Goal: Task Accomplishment & Management: Complete application form

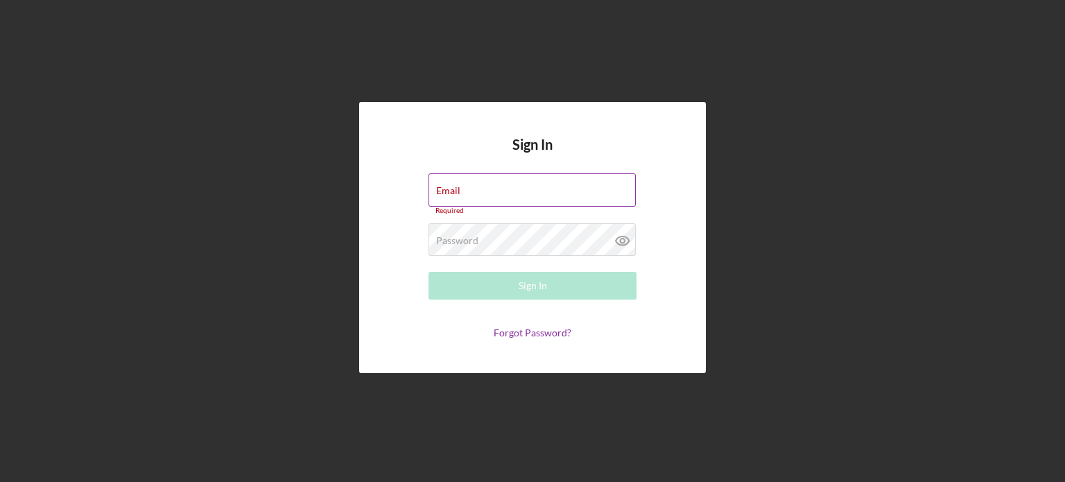
click at [543, 188] on div "Email Required" at bounding box center [532, 194] width 208 height 42
type input "[EMAIL_ADDRESS][DOMAIN_NAME]"
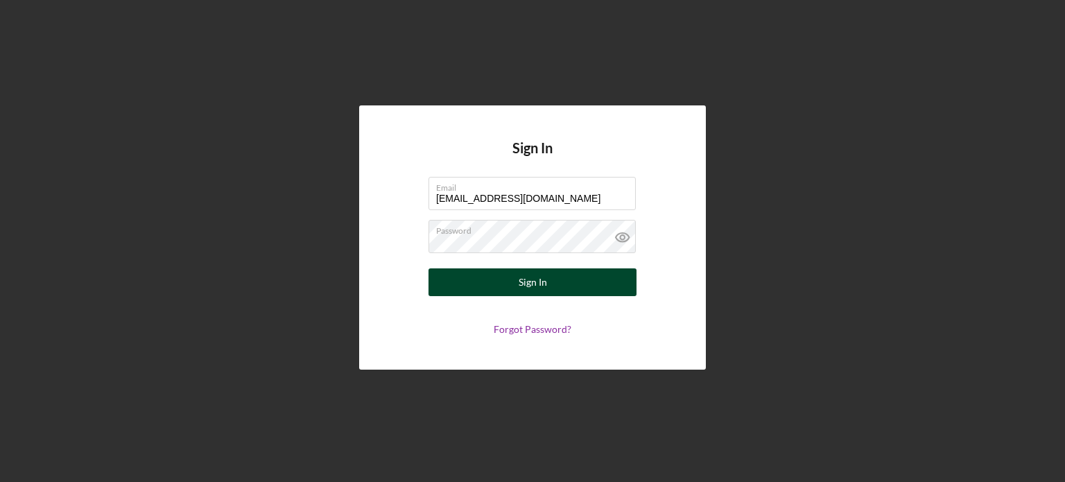
click at [577, 279] on button "Sign In" at bounding box center [532, 282] width 208 height 28
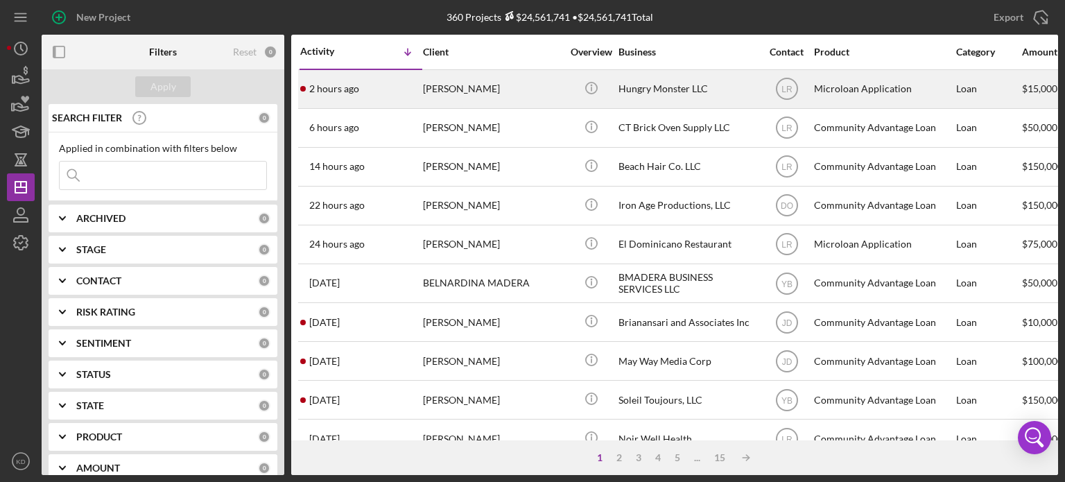
click at [673, 87] on div "Hungry Monster LLC" at bounding box center [687, 89] width 139 height 37
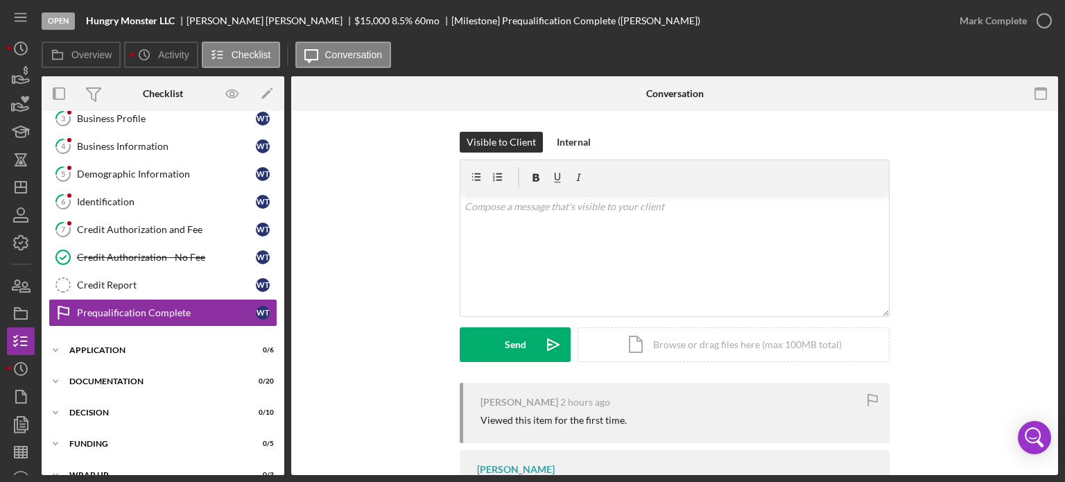
scroll to position [114, 0]
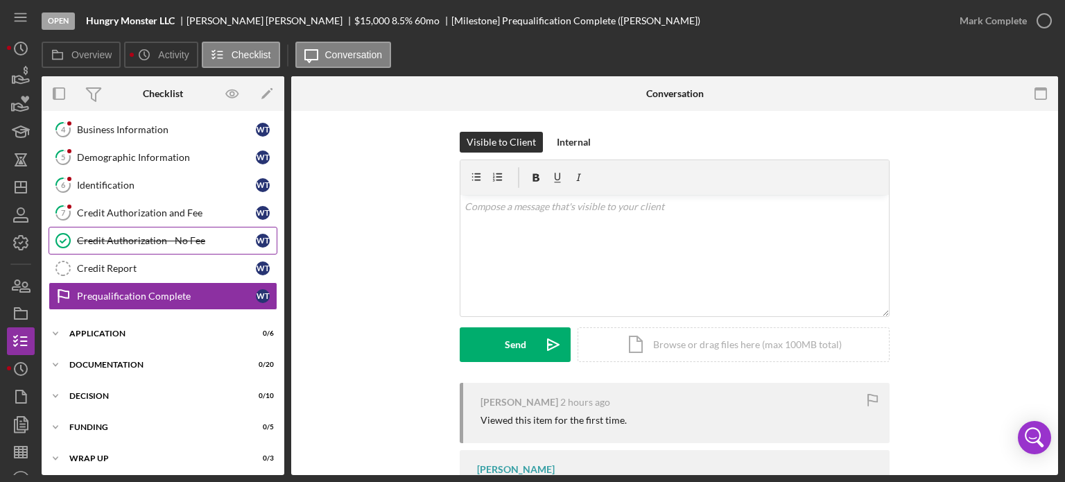
click at [116, 236] on div "Credit Authorization - No Fee" at bounding box center [166, 240] width 179 height 11
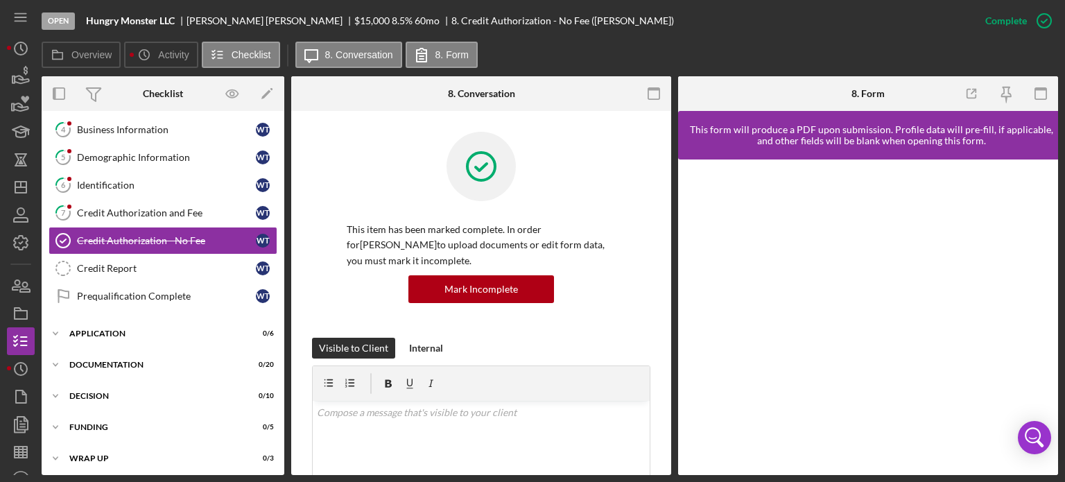
click at [665, 341] on div "This item has been marked complete. In order for [PERSON_NAME] to upload docume…" at bounding box center [481, 457] width 380 height 693
click at [665, 343] on div "This item has been marked complete. In order for [PERSON_NAME] to upload docume…" at bounding box center [481, 457] width 380 height 693
click at [664, 336] on div "This item has been marked complete. In order for [PERSON_NAME] to upload docume…" at bounding box center [481, 457] width 380 height 693
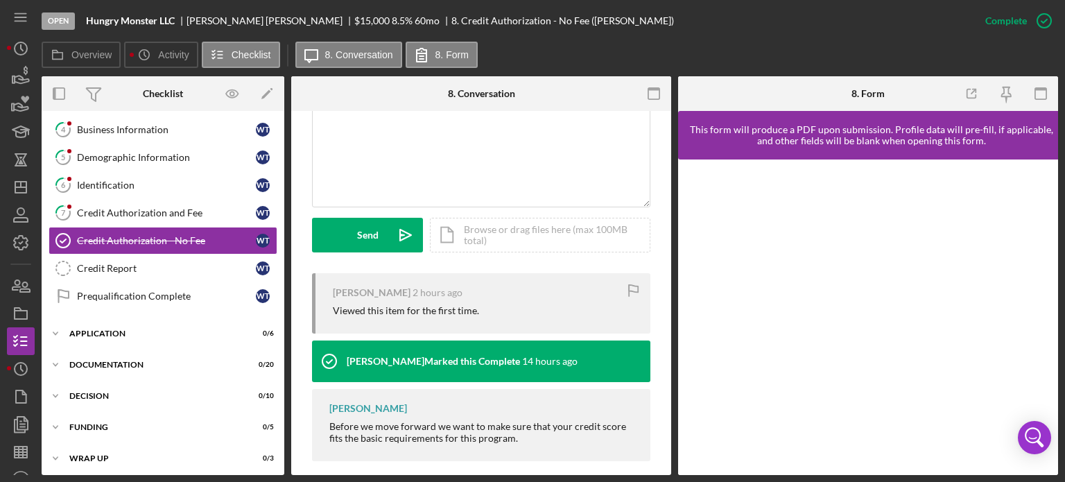
scroll to position [328, 0]
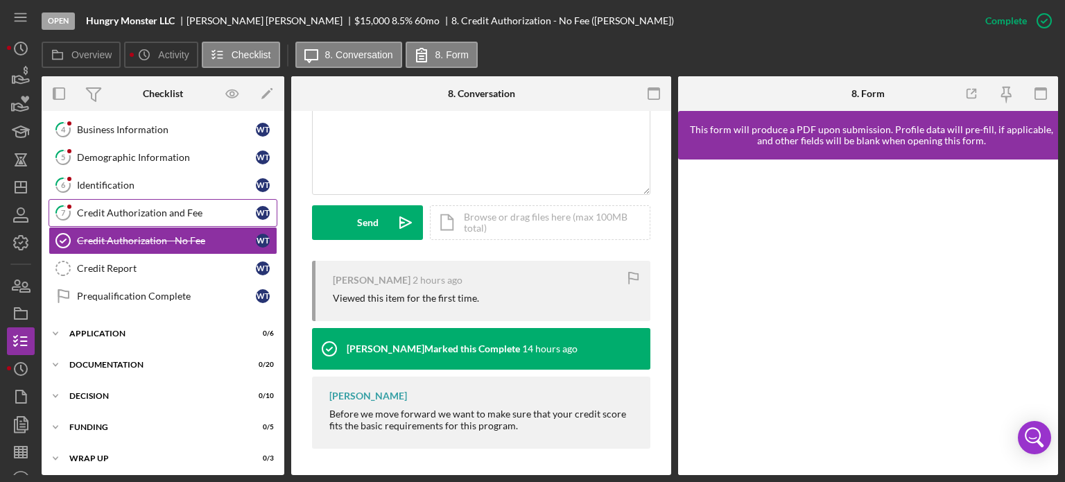
click at [152, 209] on div "Credit Authorization and Fee" at bounding box center [166, 212] width 179 height 11
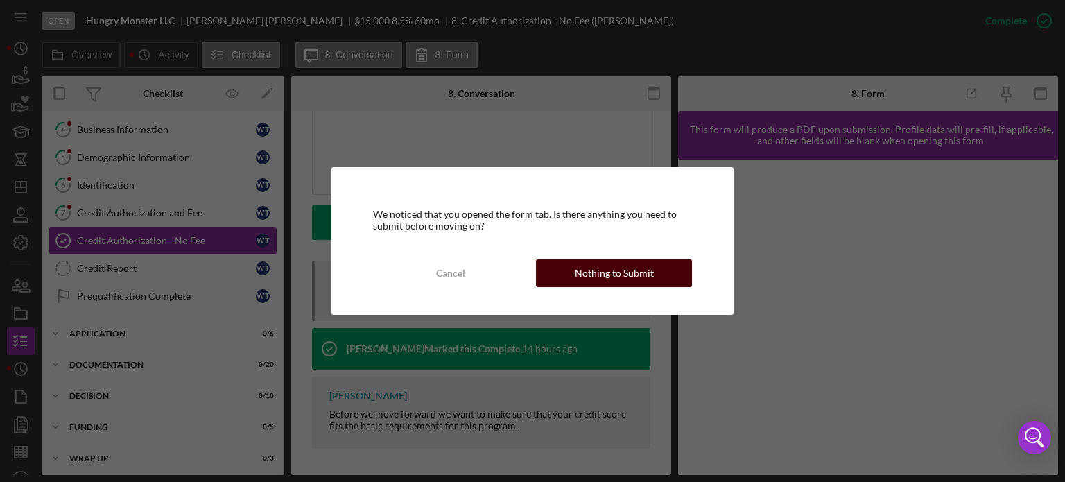
click at [570, 273] on button "Nothing to Submit" at bounding box center [614, 273] width 156 height 28
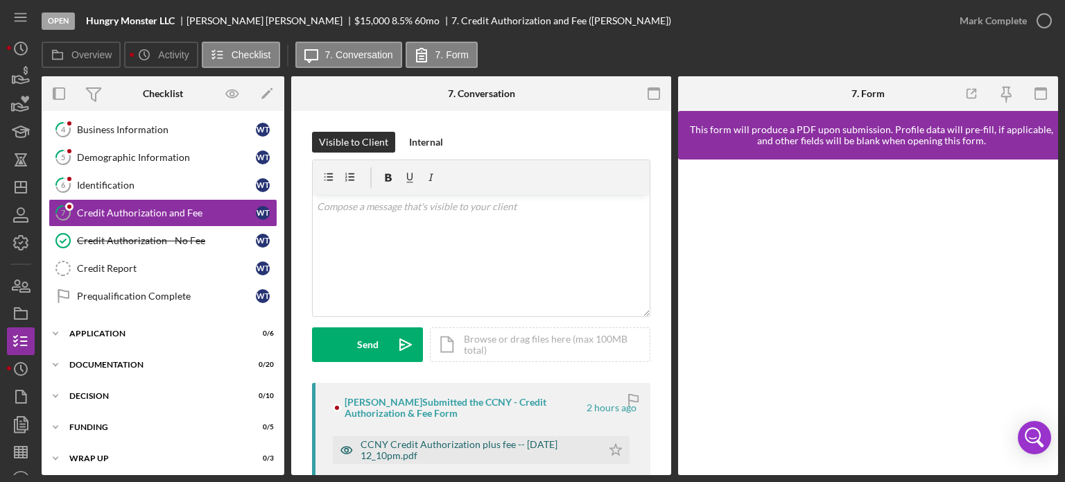
click at [501, 446] on div "CCNY Credit Authorization plus fee -- [DATE] 12_10pm.pdf" at bounding box center [477, 450] width 234 height 22
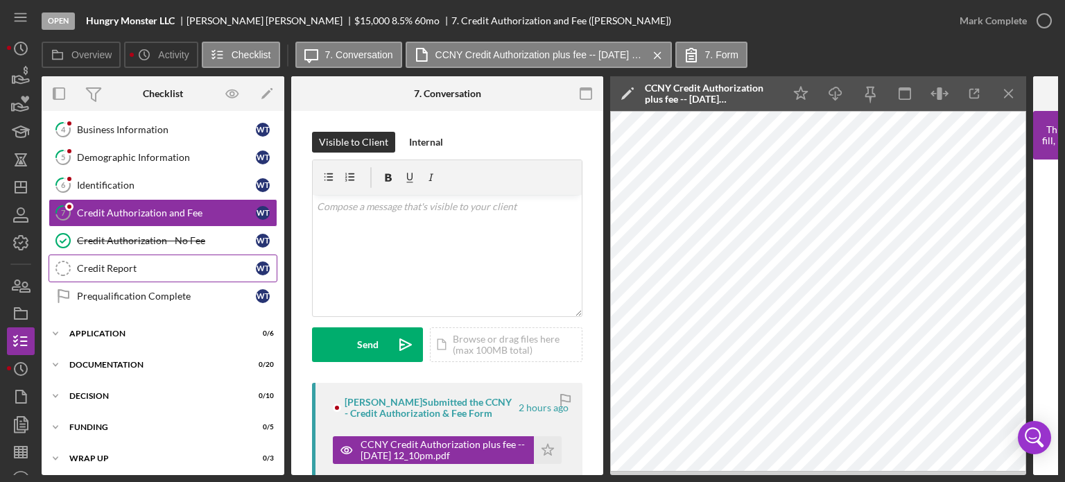
click at [103, 263] on div "Credit Report" at bounding box center [166, 268] width 179 height 11
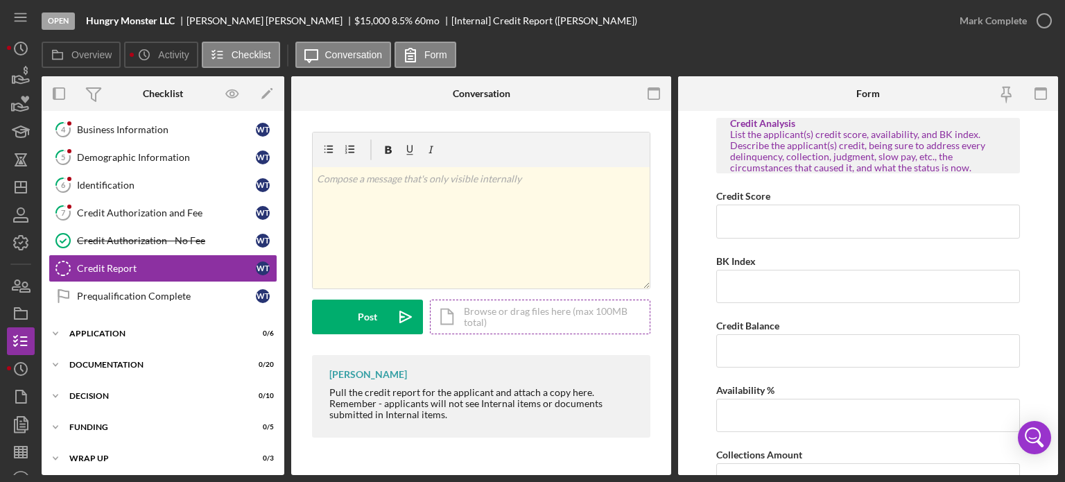
click at [566, 310] on div "Icon/Document Browse or drag files here (max 100MB total) Tap to choose files o…" at bounding box center [540, 316] width 220 height 35
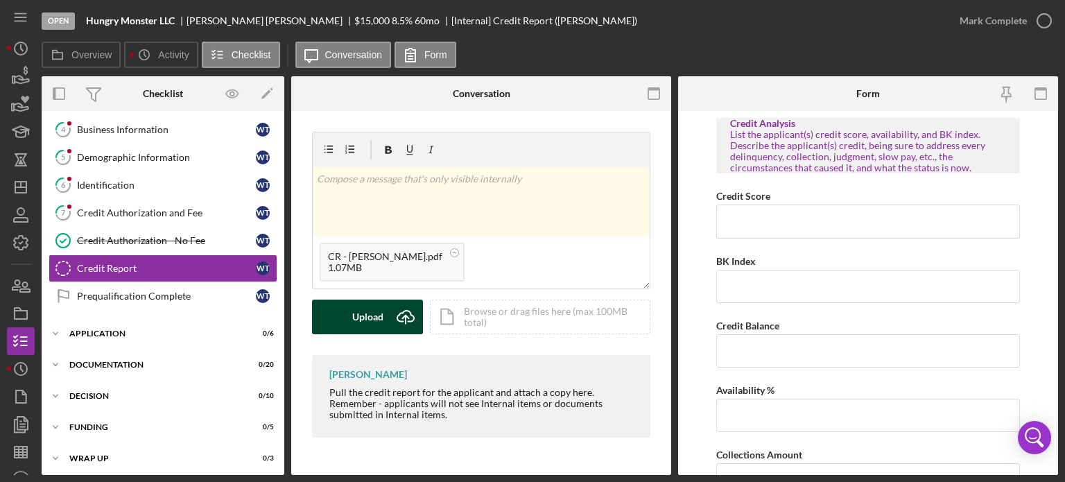
click at [354, 320] on div "Upload" at bounding box center [367, 316] width 31 height 35
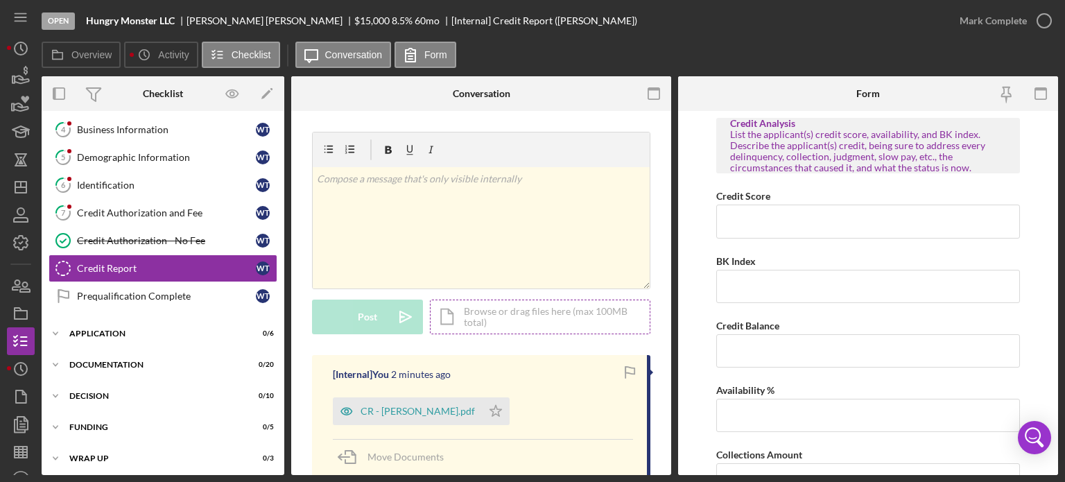
click at [489, 319] on div "Icon/Document Browse or drag files here (max 100MB total) Tap to choose files o…" at bounding box center [540, 316] width 220 height 35
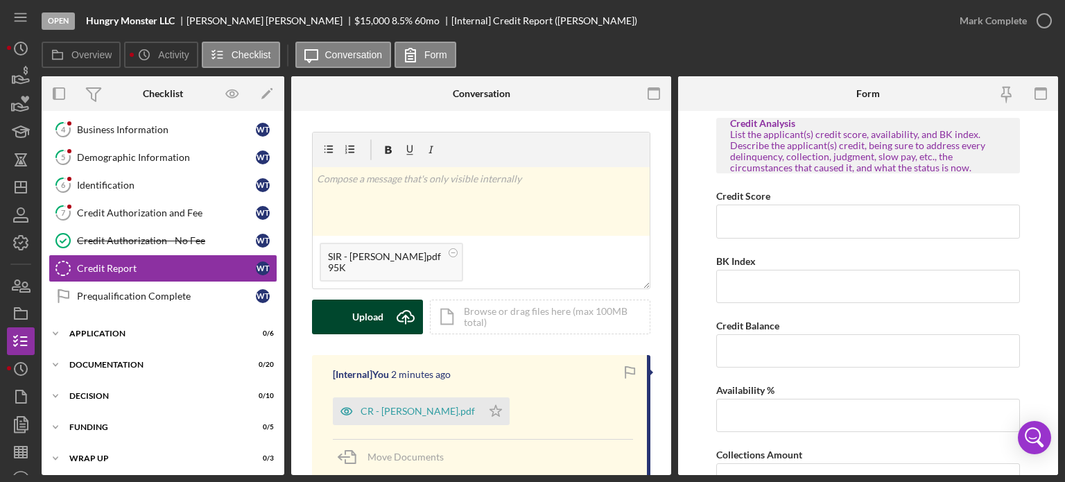
click at [347, 315] on button "Upload Icon/Upload" at bounding box center [367, 316] width 111 height 35
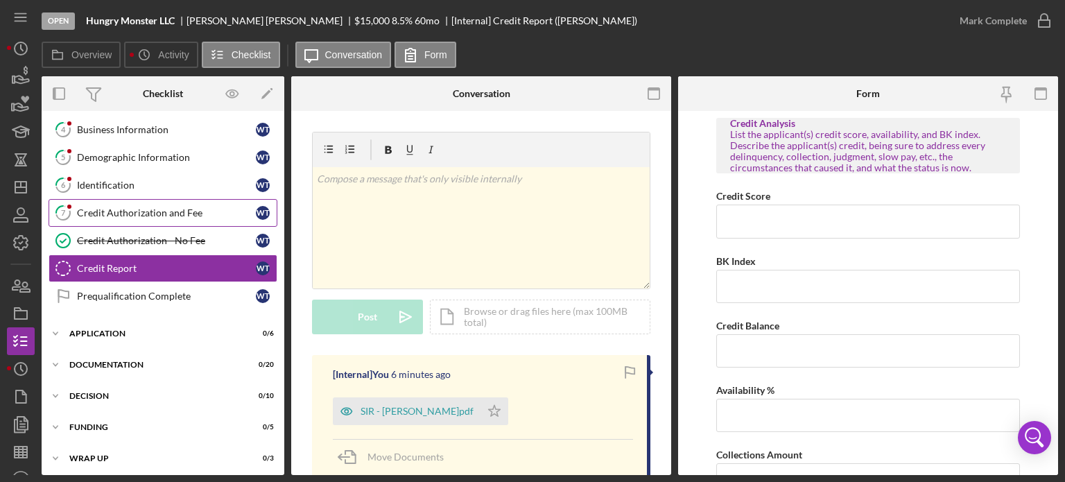
click at [142, 207] on div "Credit Authorization and Fee" at bounding box center [166, 212] width 179 height 11
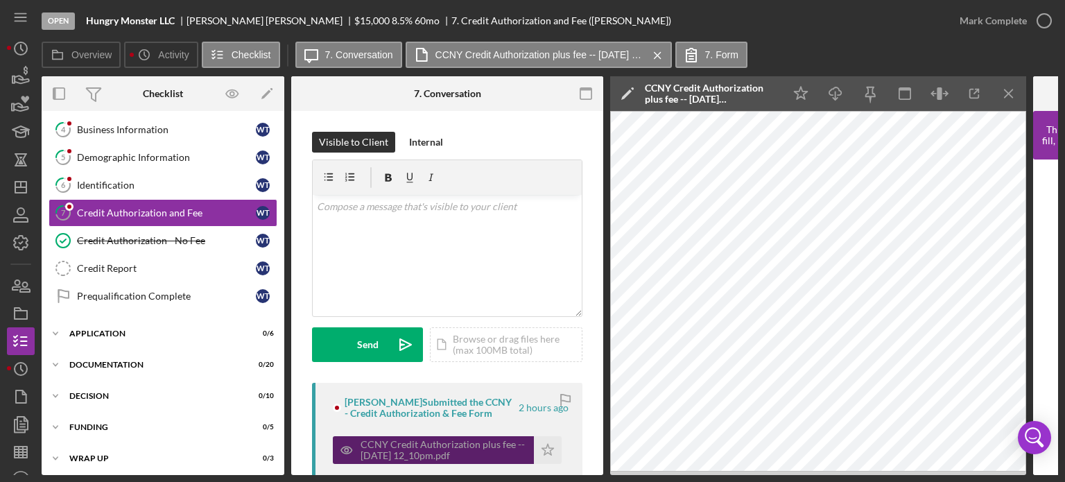
click at [404, 446] on div "CCNY Credit Authorization plus fee -- [DATE] 12_10pm.pdf" at bounding box center [443, 450] width 166 height 22
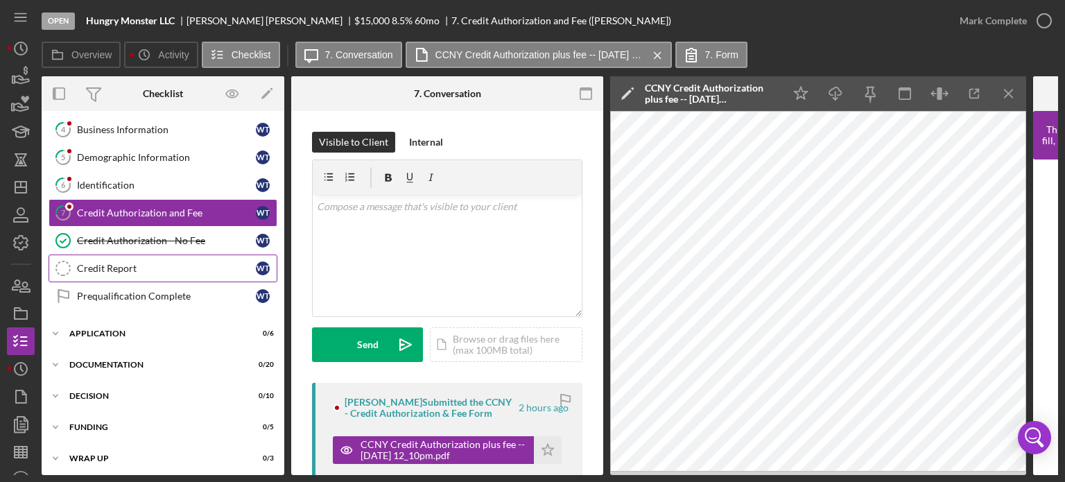
click at [91, 265] on div "Credit Report" at bounding box center [166, 268] width 179 height 11
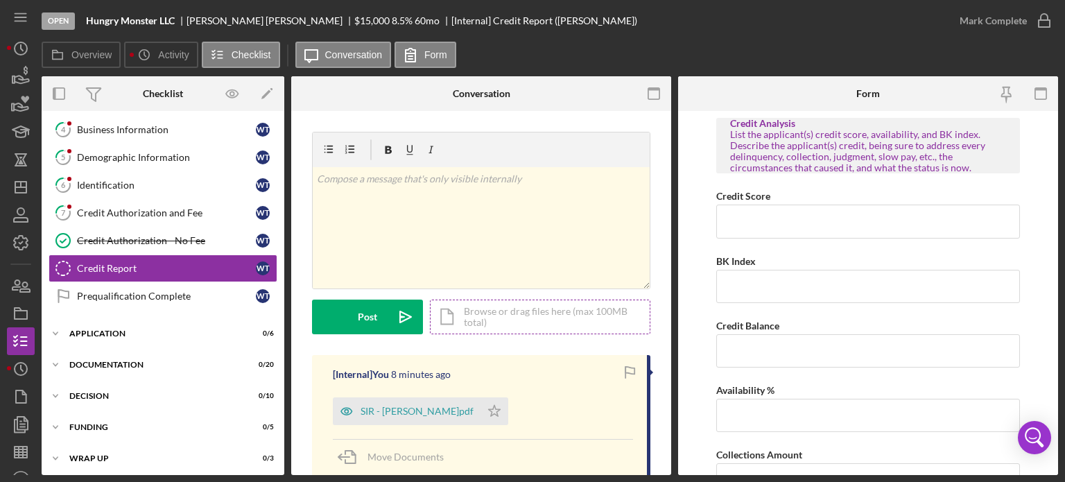
click at [507, 319] on div "Icon/Document Browse or drag files here (max 100MB total) Tap to choose files o…" at bounding box center [540, 316] width 220 height 35
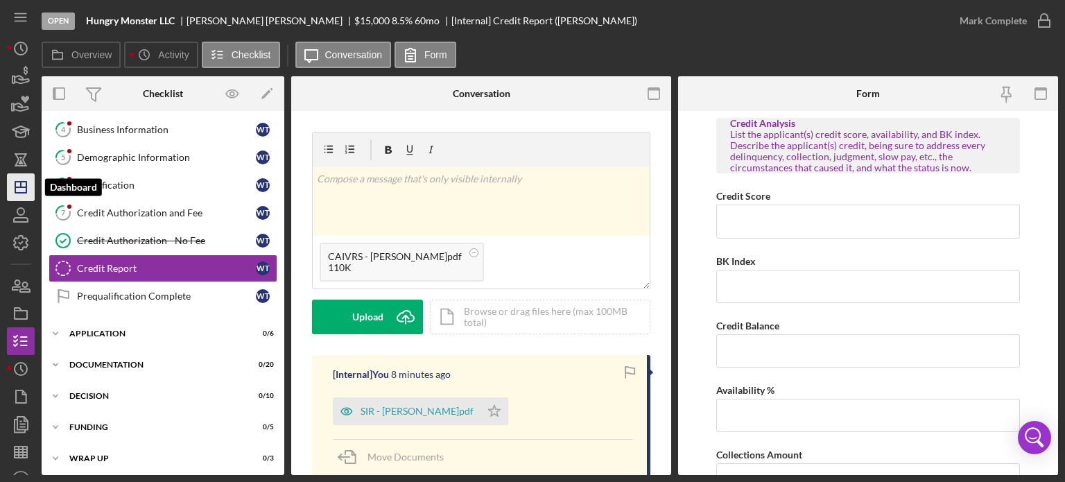
click at [22, 182] on icon "Icon/Dashboard" at bounding box center [20, 187] width 35 height 35
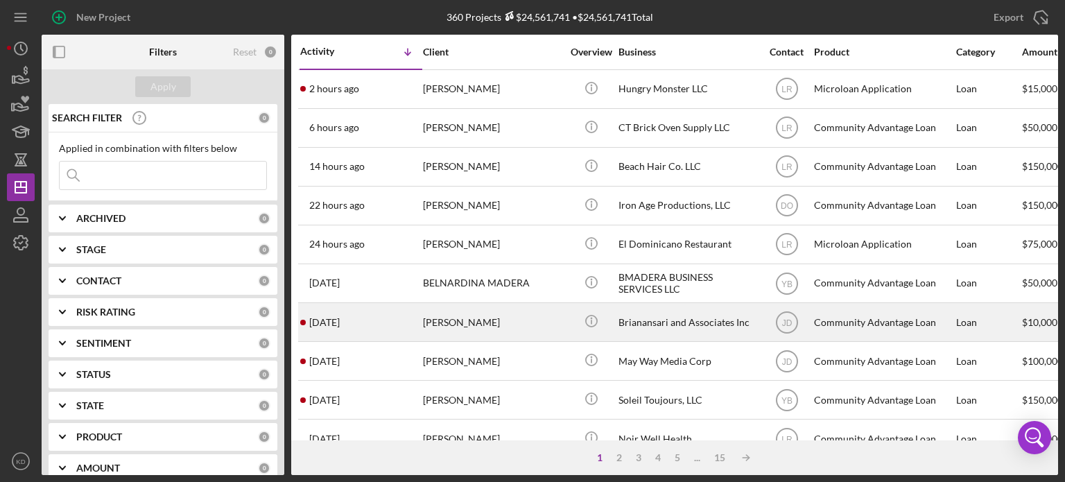
click at [649, 316] on div "Brianansari and Associates Inc" at bounding box center [687, 322] width 139 height 37
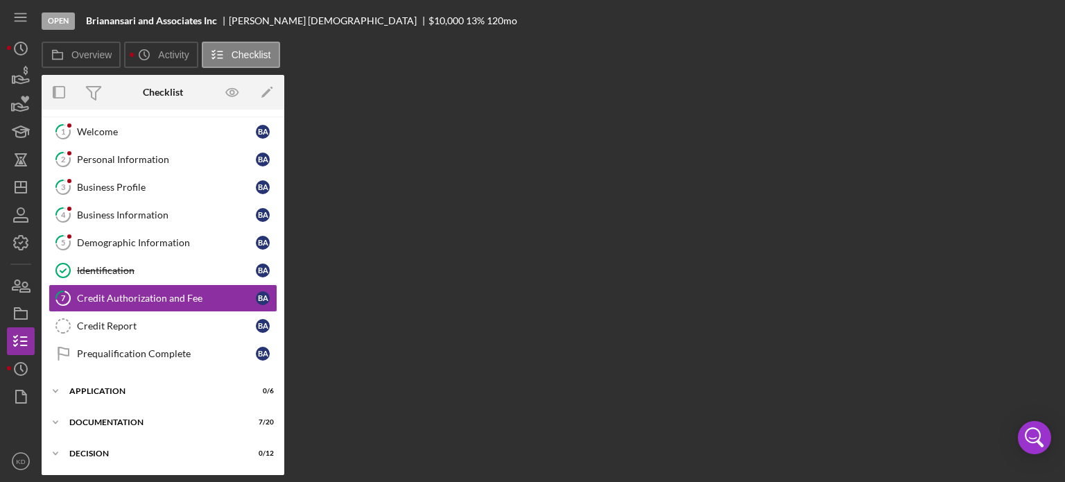
scroll to position [60, 0]
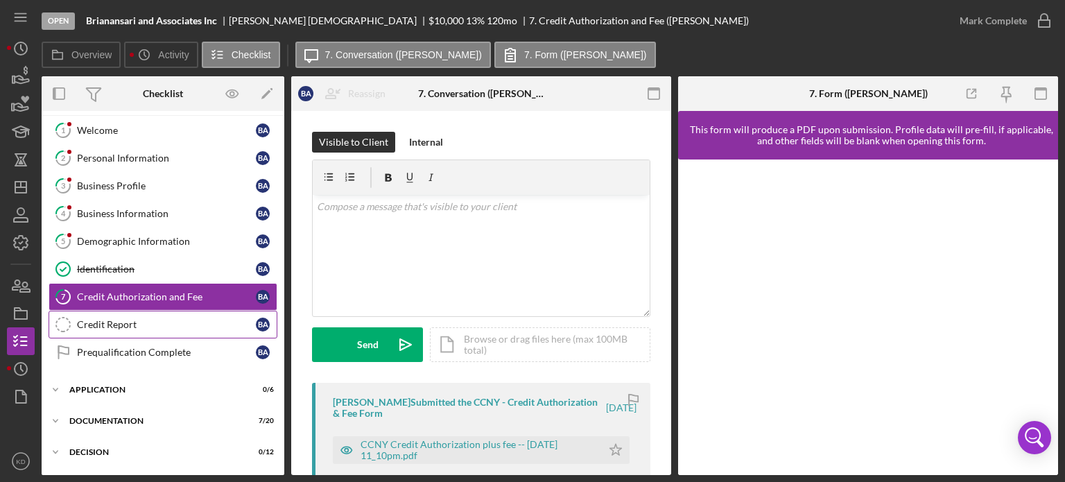
click at [134, 319] on div "Credit Report" at bounding box center [166, 324] width 179 height 11
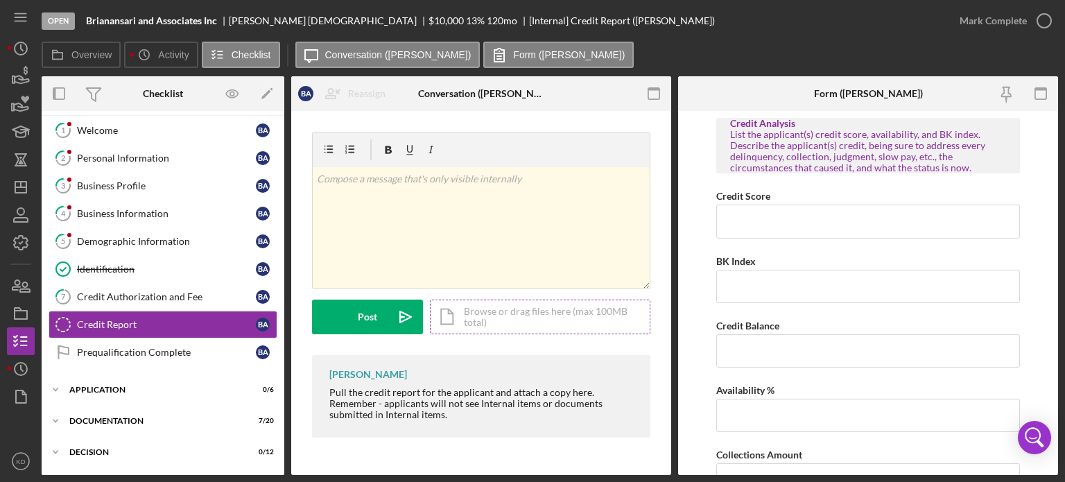
click at [509, 304] on div "Icon/Document Browse or drag files here (max 100MB total) Tap to choose files o…" at bounding box center [540, 316] width 220 height 35
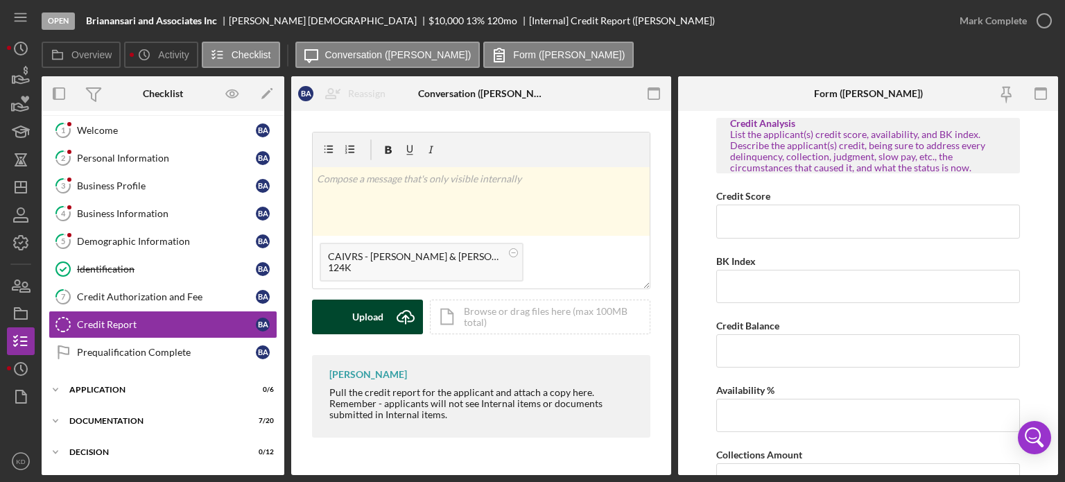
click at [374, 320] on div "Upload" at bounding box center [367, 316] width 31 height 35
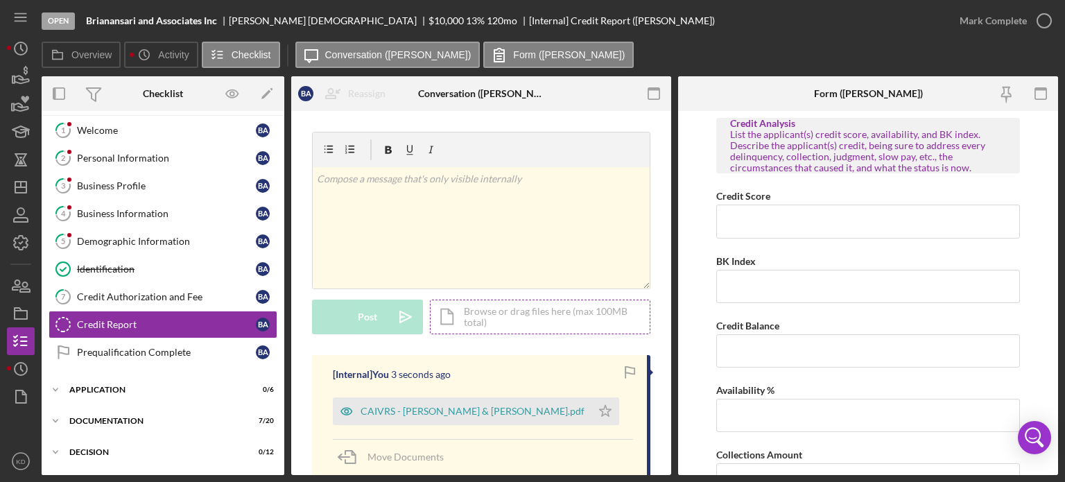
click at [536, 318] on div "Icon/Document Browse or drag files here (max 100MB total) Tap to choose files o…" at bounding box center [540, 316] width 220 height 35
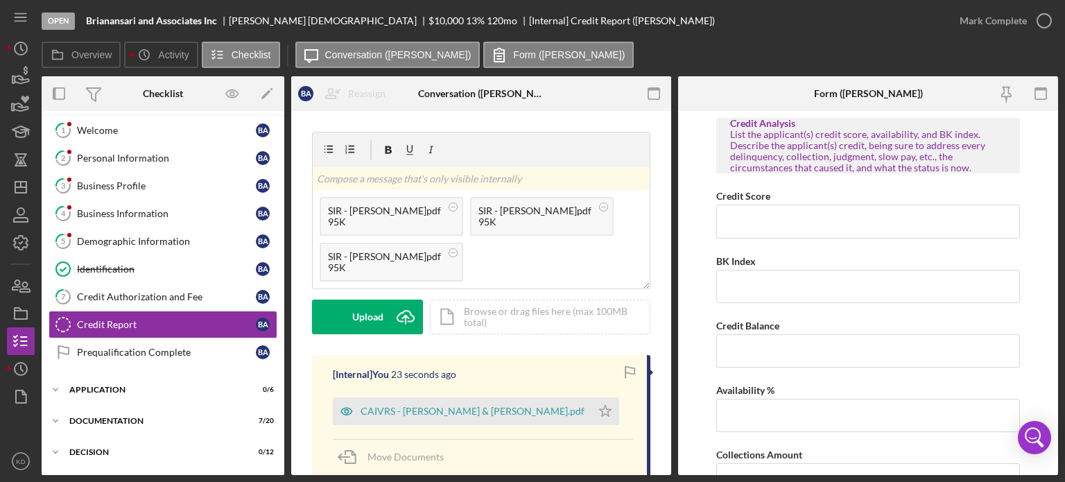
drag, startPoint x: 374, startPoint y: 260, endPoint x: 737, endPoint y: 41, distance: 424.7
click at [762, 30] on div "Open Brianansari and Associates Inc [PERSON_NAME] $10,000 $10,000 13 % 120 mo […" at bounding box center [494, 21] width 904 height 42
click at [449, 251] on circle at bounding box center [453, 252] width 8 height 8
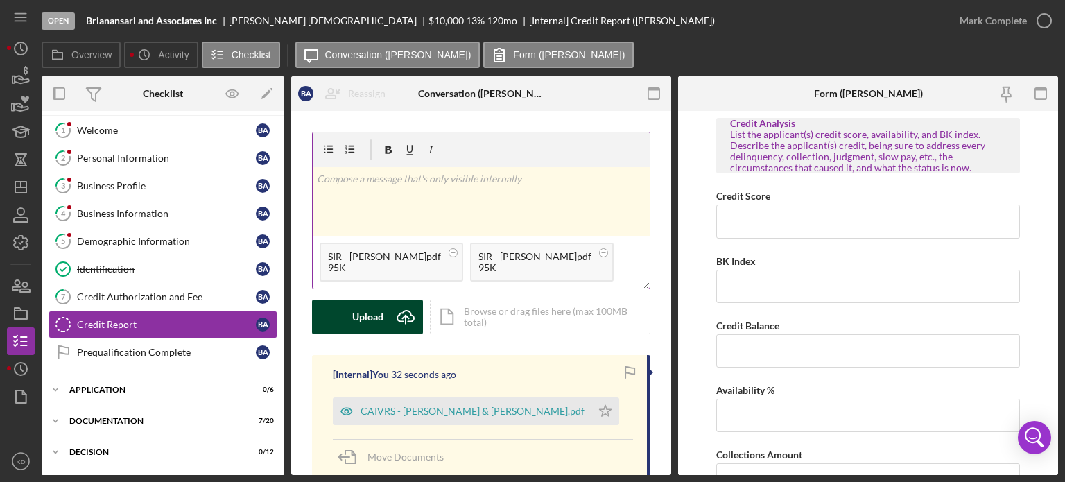
click at [374, 317] on div "Upload" at bounding box center [367, 316] width 31 height 35
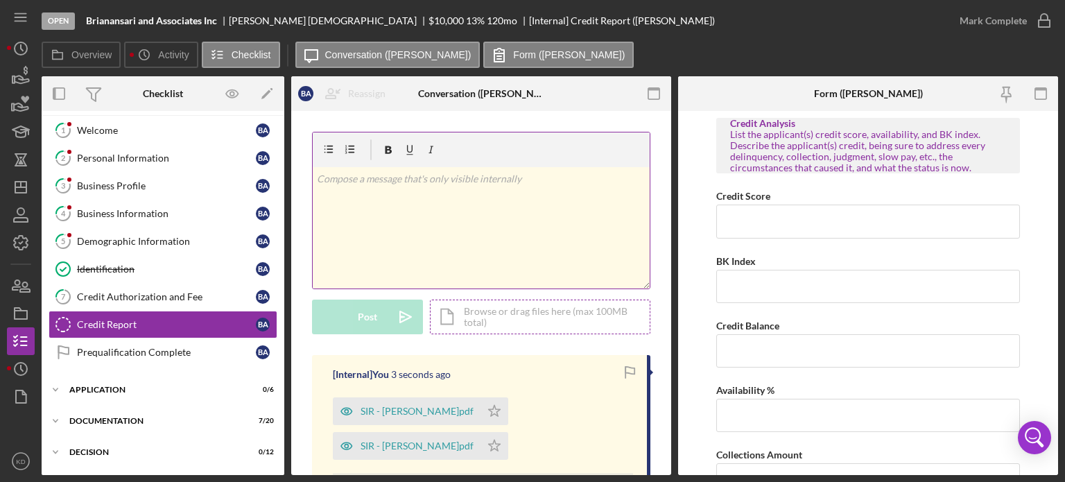
click at [534, 318] on div "Icon/Document Browse or drag files here (max 100MB total) Tap to choose files o…" at bounding box center [540, 316] width 220 height 35
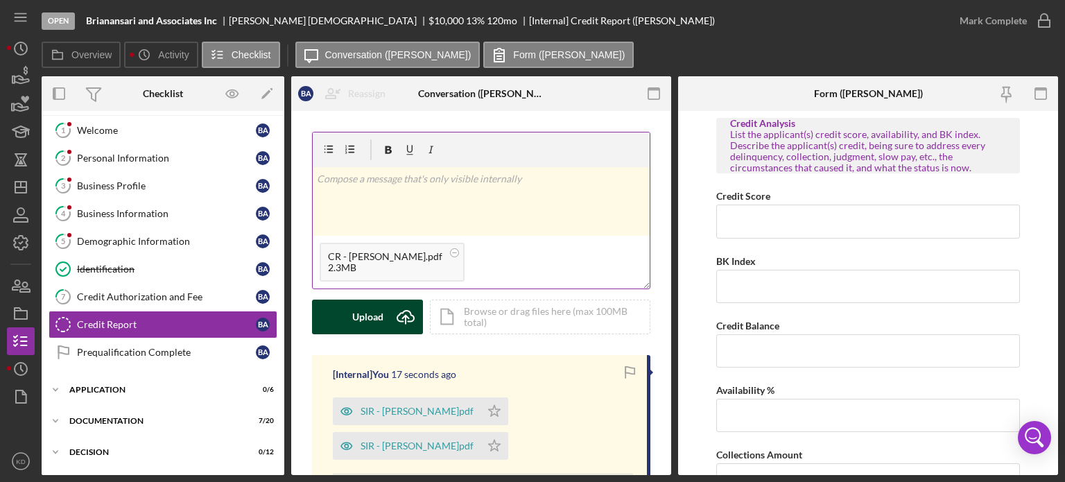
click at [375, 306] on div "Upload" at bounding box center [367, 316] width 31 height 35
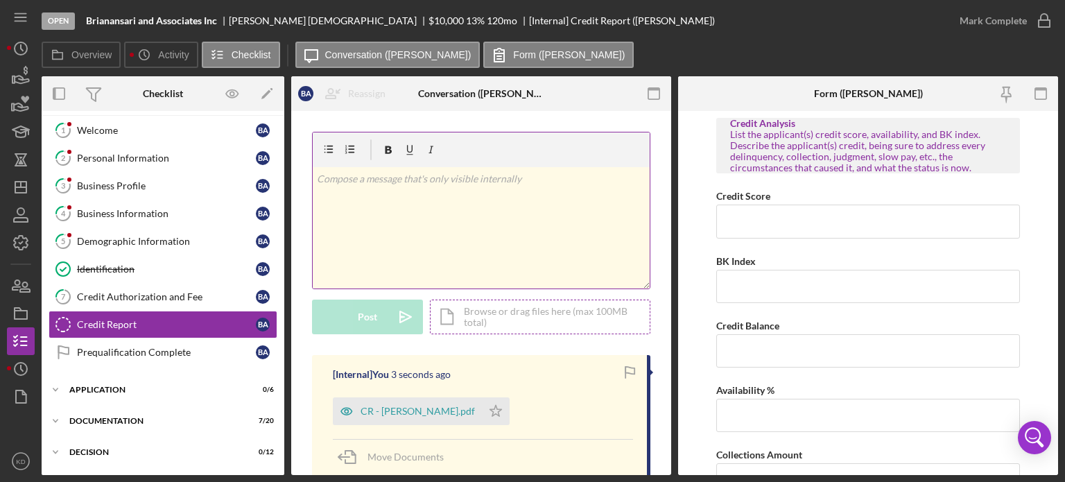
click at [523, 314] on div "Icon/Document Browse or drag files here (max 100MB total) Tap to choose files o…" at bounding box center [540, 316] width 220 height 35
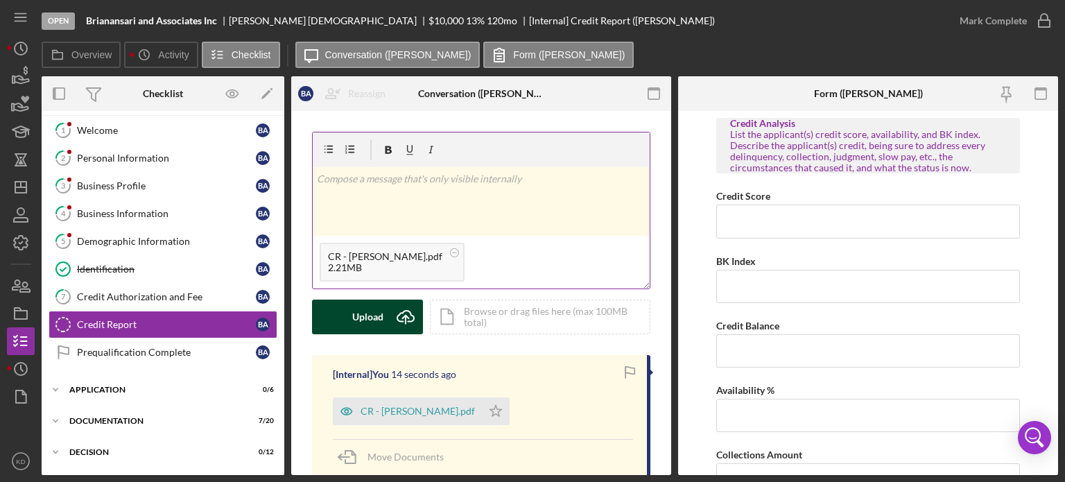
click at [358, 318] on div "Upload" at bounding box center [367, 316] width 31 height 35
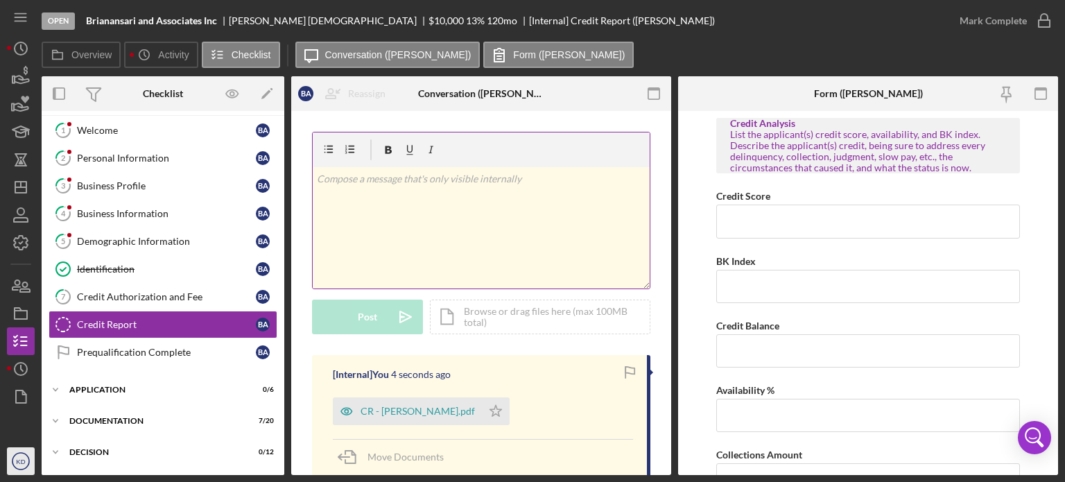
click at [17, 455] on icon "KD" at bounding box center [21, 461] width 28 height 35
click at [18, 182] on polygon "button" at bounding box center [20, 187] width 11 height 11
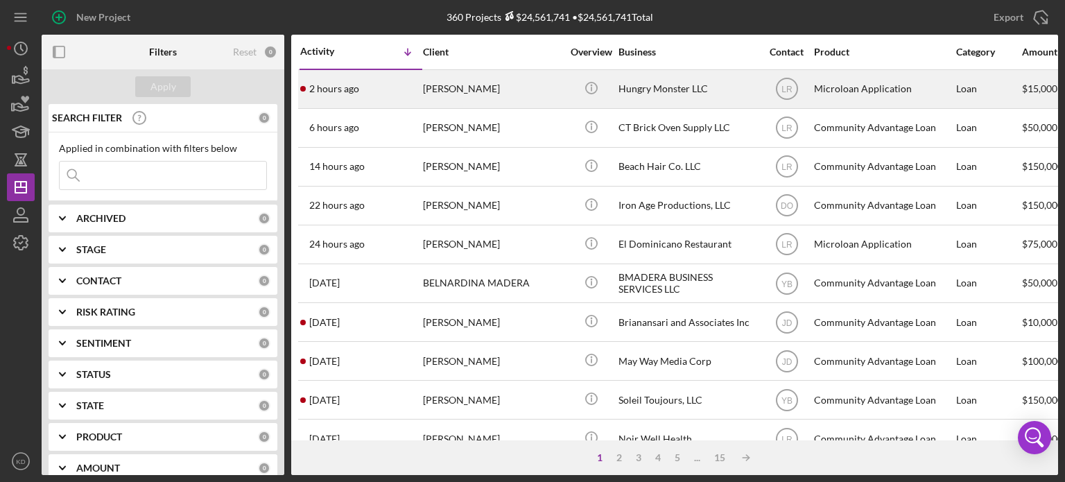
click at [670, 90] on div "Hungry Monster LLC" at bounding box center [687, 89] width 139 height 37
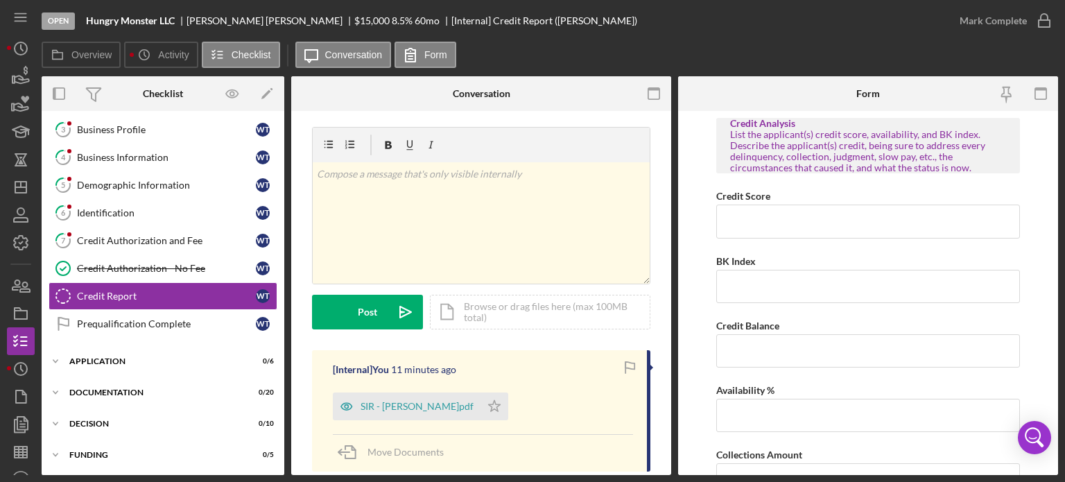
scroll to position [3, 0]
click at [559, 310] on div "Icon/Document Browse or drag files here (max 100MB total) Tap to choose files o…" at bounding box center [540, 314] width 220 height 35
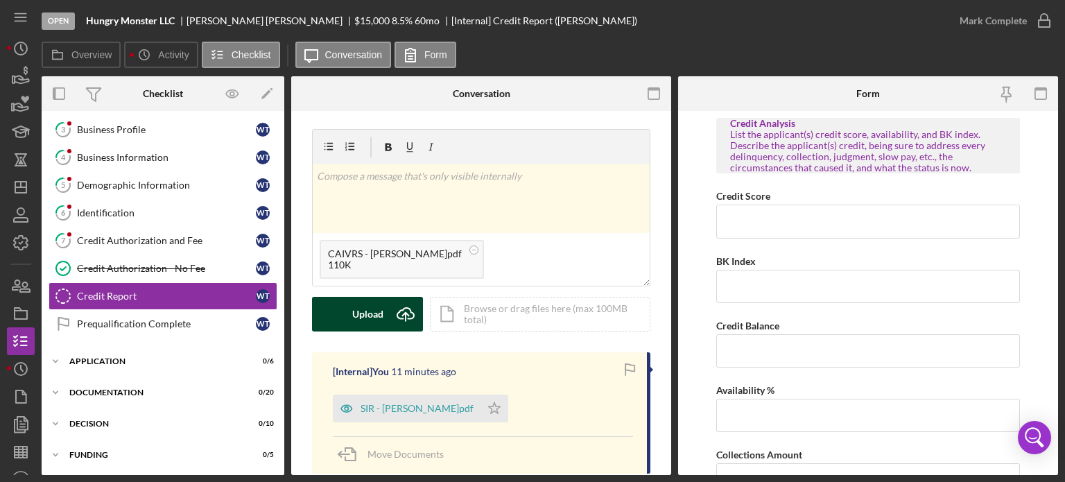
click at [353, 311] on div "Upload" at bounding box center [367, 314] width 31 height 35
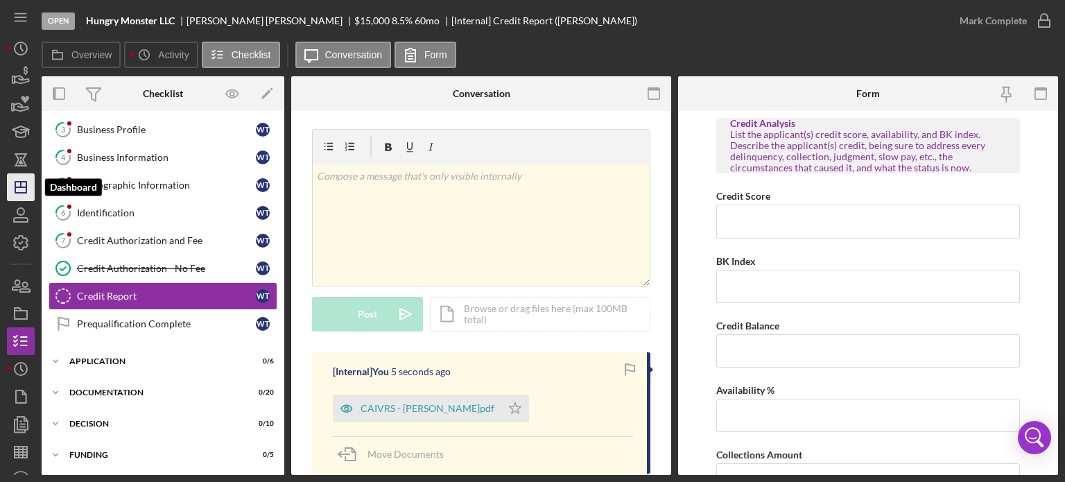
click at [17, 193] on polygon "button" at bounding box center [20, 187] width 11 height 11
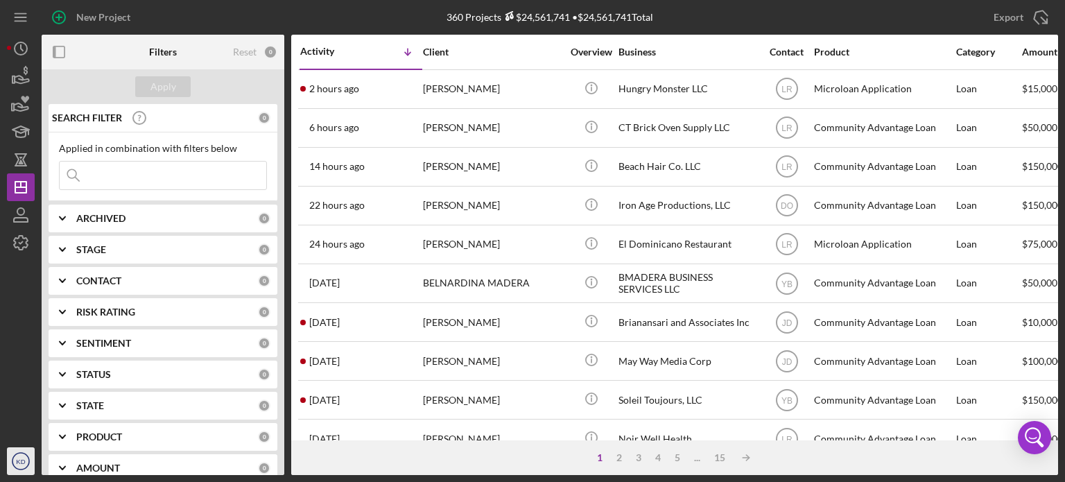
click at [21, 457] on icon "KD" at bounding box center [21, 461] width 28 height 35
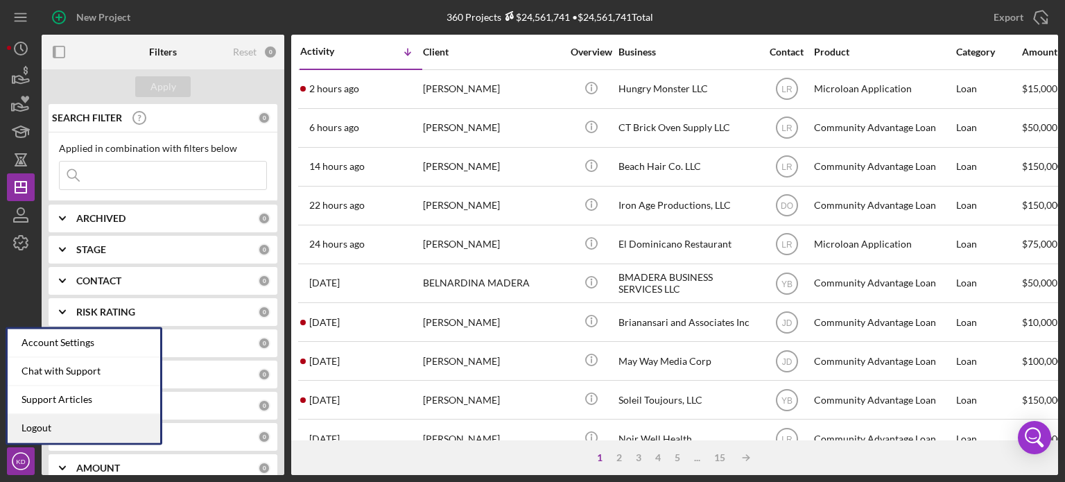
click at [27, 426] on link "Logout" at bounding box center [84, 428] width 152 height 28
